Goal: Task Accomplishment & Management: Manage account settings

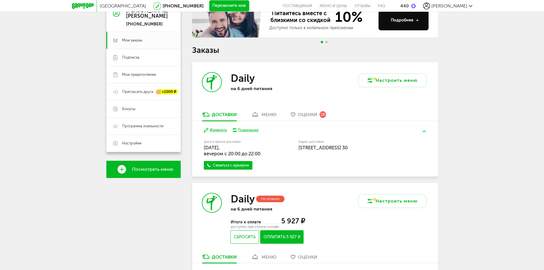
scroll to position [9, 0]
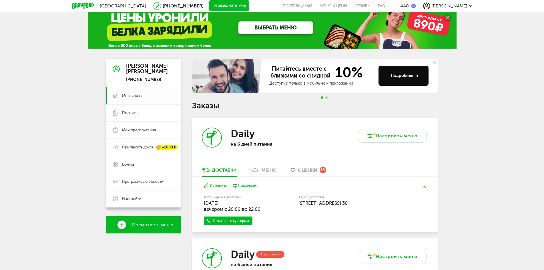
click at [130, 93] on span "Мои заказы" at bounding box center [132, 95] width 20 height 5
click at [135, 114] on span "Подписка" at bounding box center [130, 112] width 17 height 5
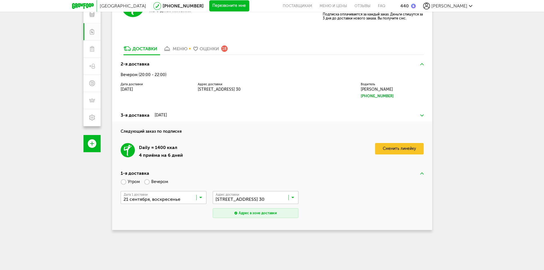
scroll to position [90, 0]
click at [392, 153] on link "Сменить линейку" at bounding box center [399, 148] width 49 height 11
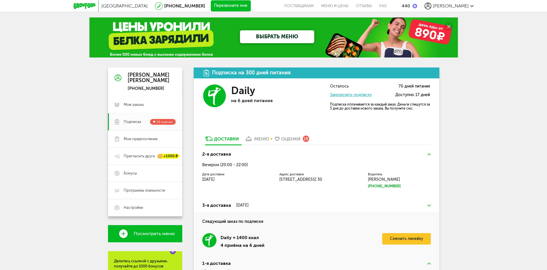
click at [291, 39] on link "ВЫБРАТЬ МЕНЮ" at bounding box center [277, 36] width 74 height 13
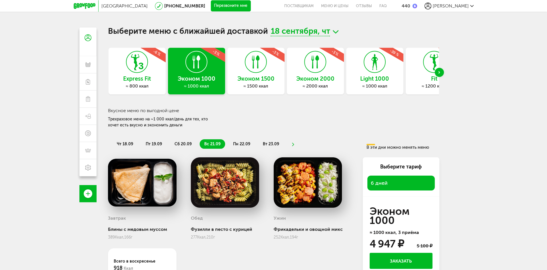
click at [443, 73] on div "Next slide" at bounding box center [439, 72] width 9 height 9
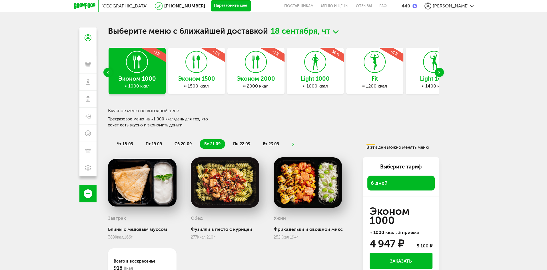
click at [443, 73] on div "Next slide" at bounding box center [439, 72] width 9 height 9
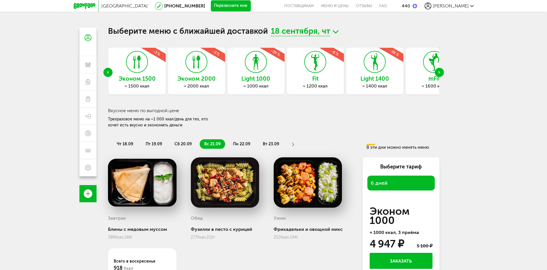
click at [379, 73] on div "Light 1400 ≈ 1400 ккал -39 %" at bounding box center [374, 71] width 57 height 47
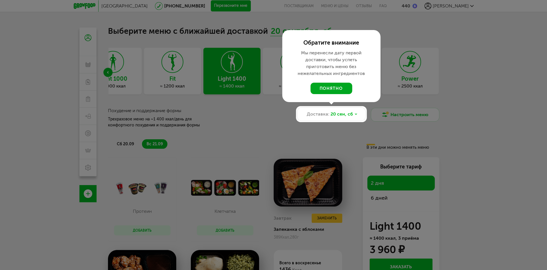
click at [339, 86] on button "понятно" at bounding box center [332, 88] width 42 height 11
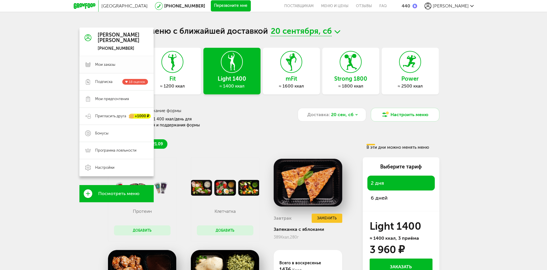
click at [89, 64] on icon at bounding box center [88, 65] width 6 height 6
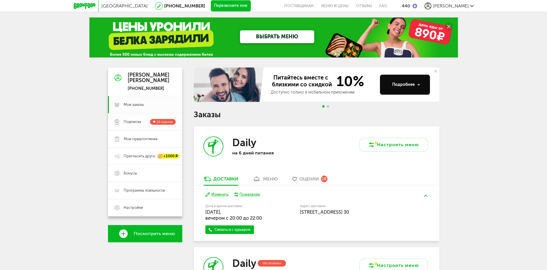
click at [133, 122] on span "Подписка" at bounding box center [132, 121] width 17 height 5
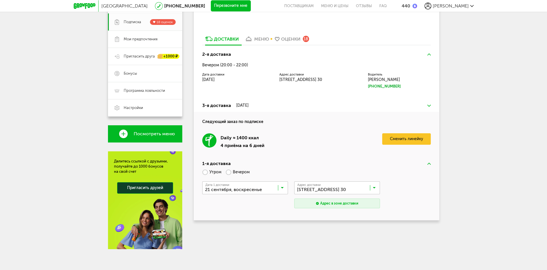
scroll to position [101, 0]
